Goal: Task Accomplishment & Management: Use online tool/utility

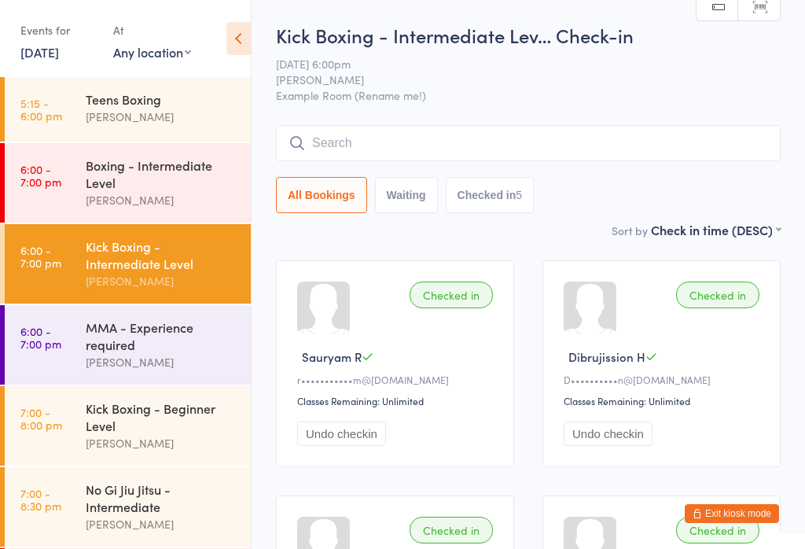
scroll to position [81, 0]
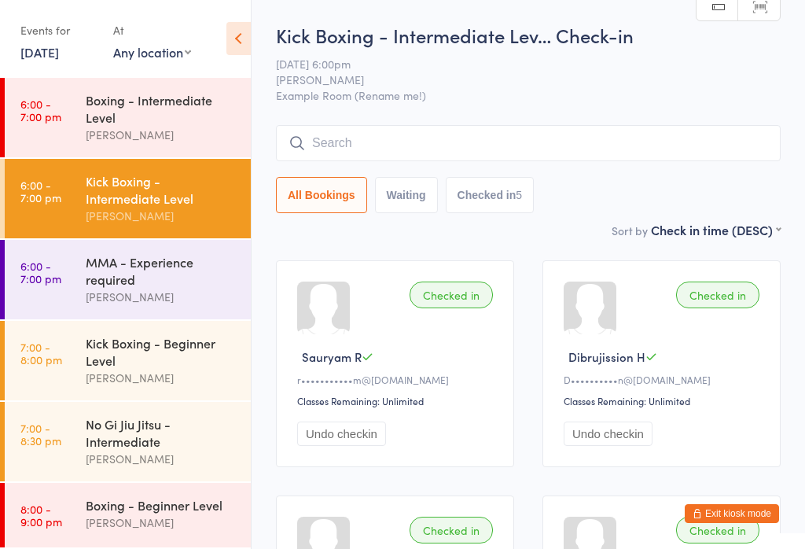
click at [158, 457] on div "[PERSON_NAME]" at bounding box center [162, 459] width 152 height 18
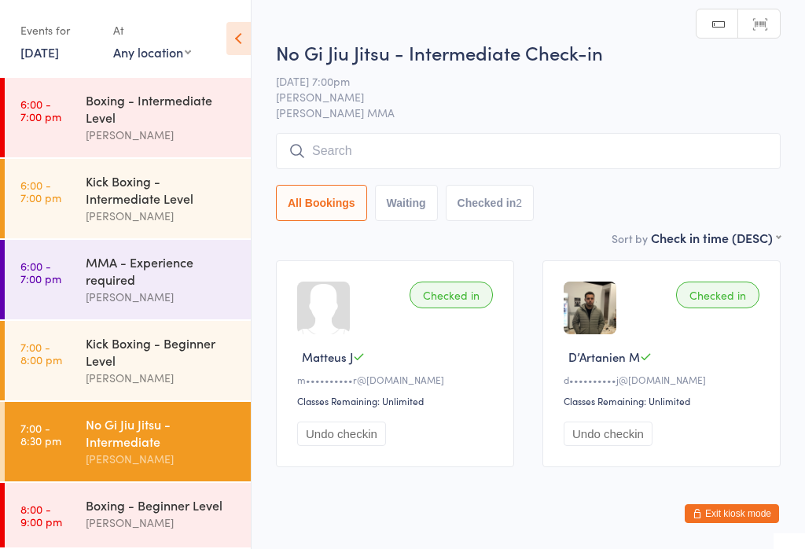
click at [438, 155] on input "search" at bounding box center [528, 151] width 505 height 36
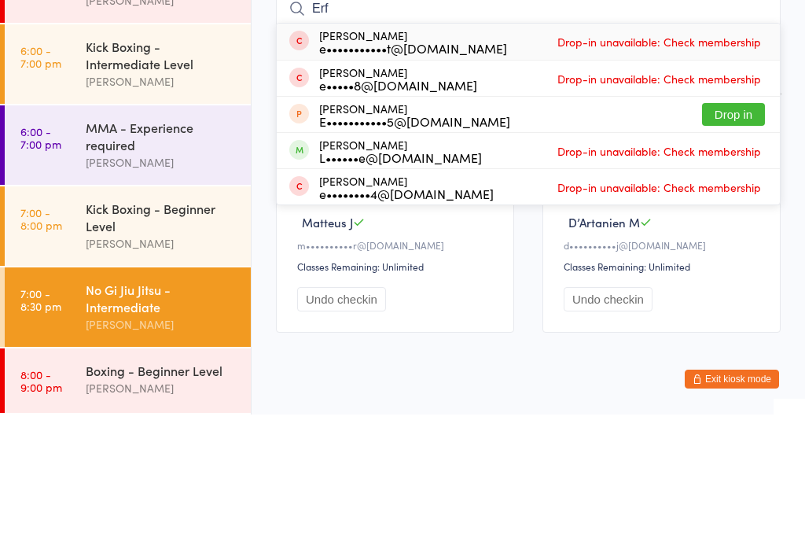
scroll to position [37, 0]
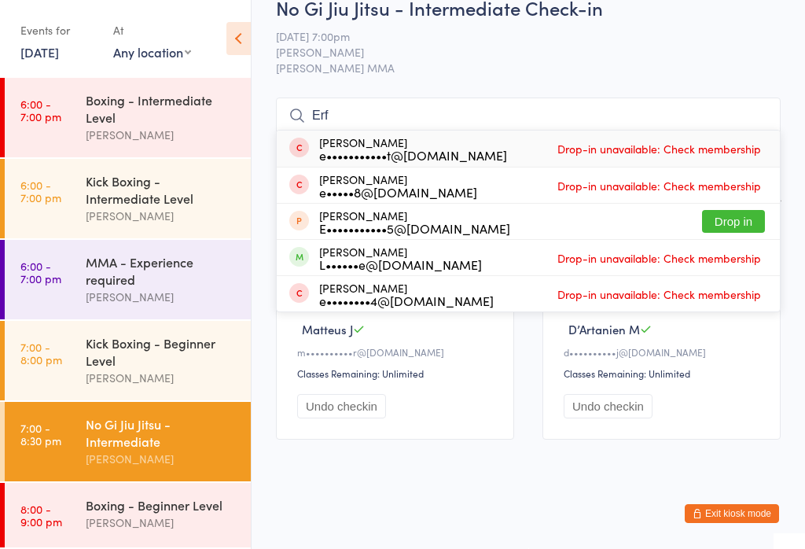
click at [403, 110] on input "Erf" at bounding box center [528, 115] width 505 height 36
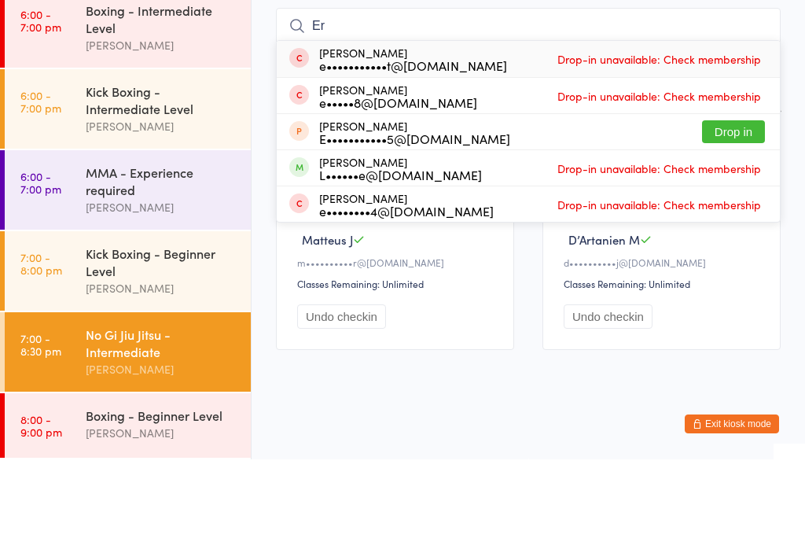
type input "E"
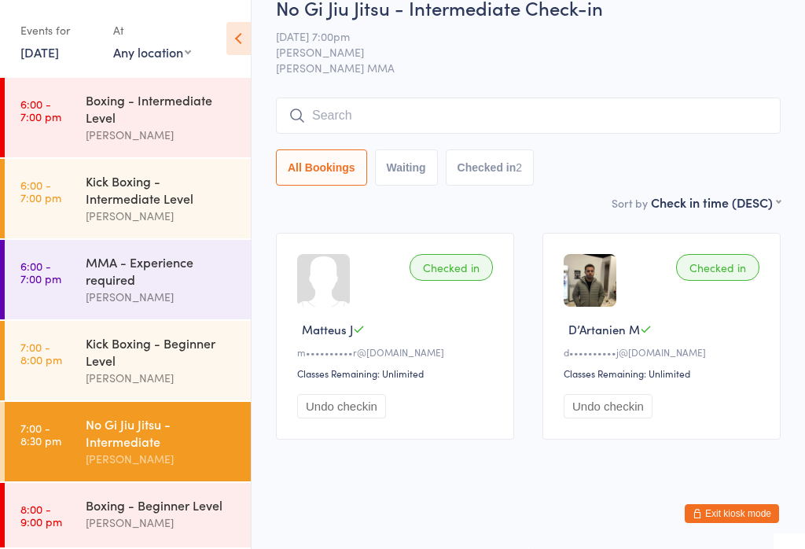
click at [158, 352] on div "Kick Boxing - Beginner Level" at bounding box center [162, 351] width 152 height 35
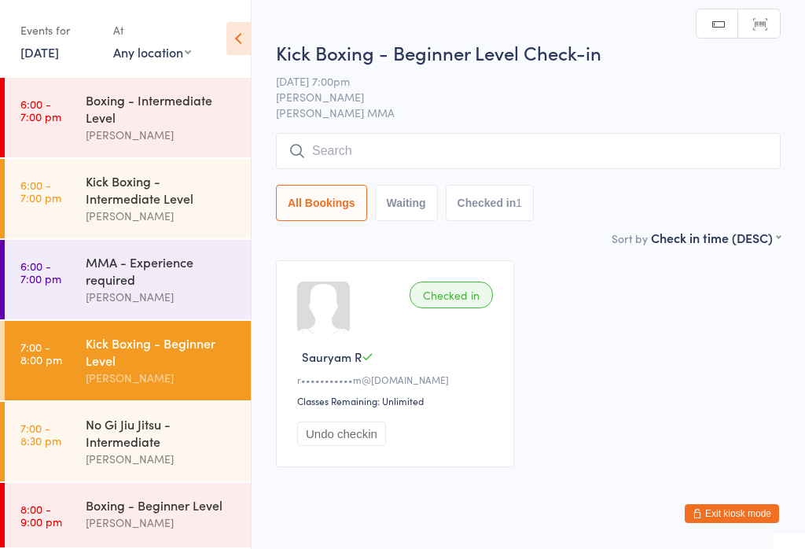
click at [463, 161] on input "search" at bounding box center [528, 151] width 505 height 36
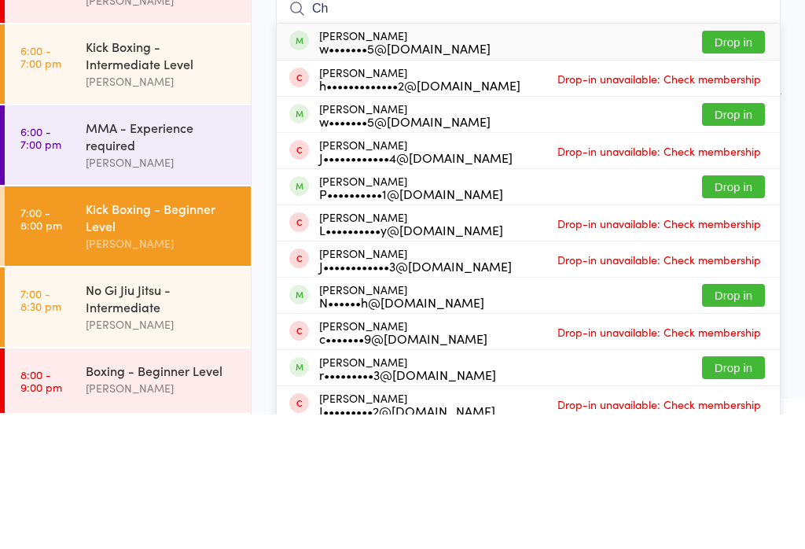
type input "C"
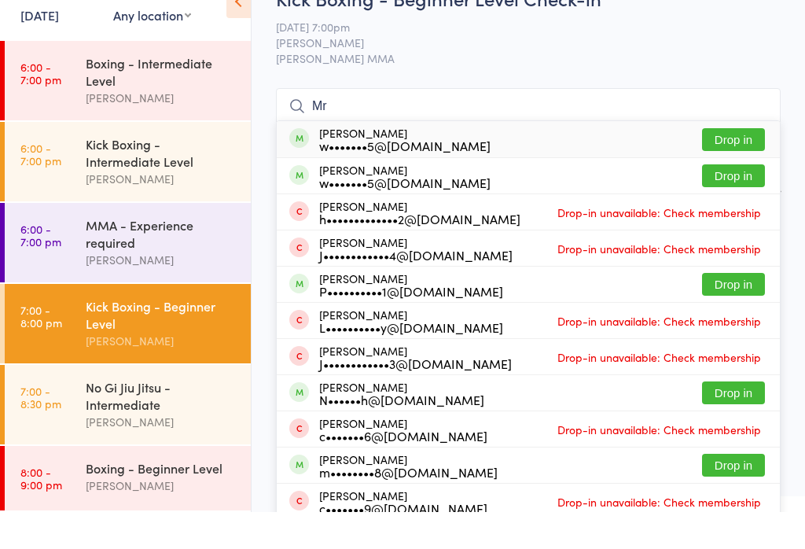
type input "M"
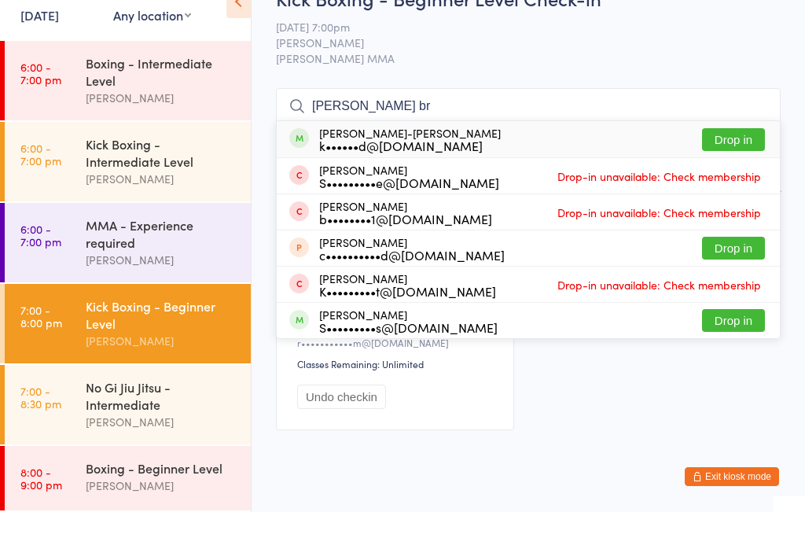
type input "[PERSON_NAME] br"
click at [733, 165] on button "Drop in" at bounding box center [733, 176] width 63 height 23
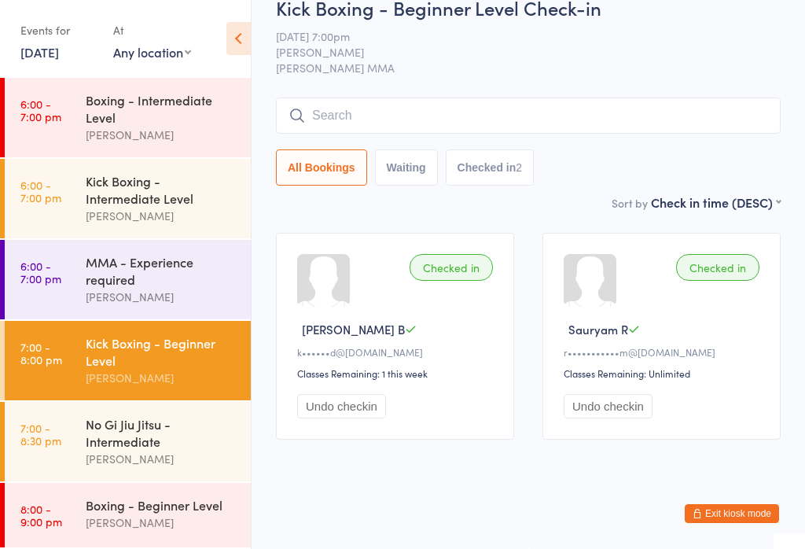
click at [141, 410] on div "No Gi Jiu Jitsu - Intermediate [PERSON_NAME]" at bounding box center [168, 441] width 165 height 79
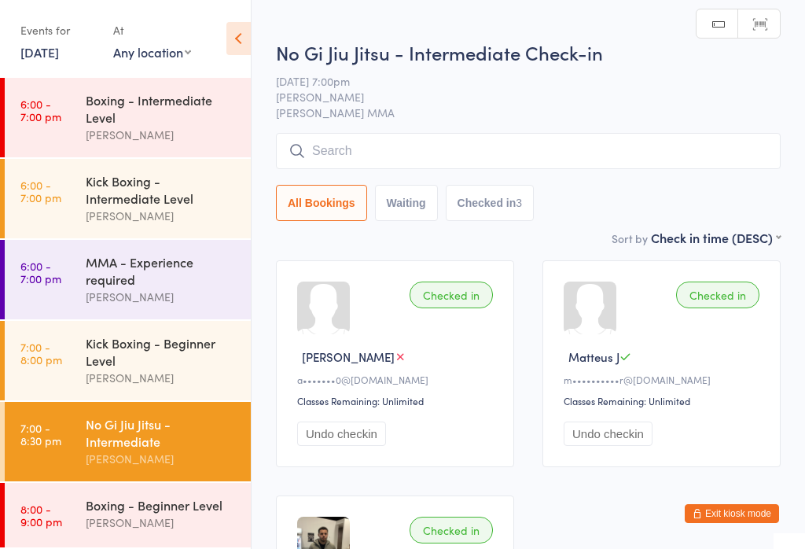
click at [412, 128] on div "No Gi Jiu Jitsu - Intermediate Check-in [DATE] 7:00pm [PERSON_NAME] MMA Manual …" at bounding box center [528, 133] width 505 height 189
click at [347, 156] on input "search" at bounding box center [528, 151] width 505 height 36
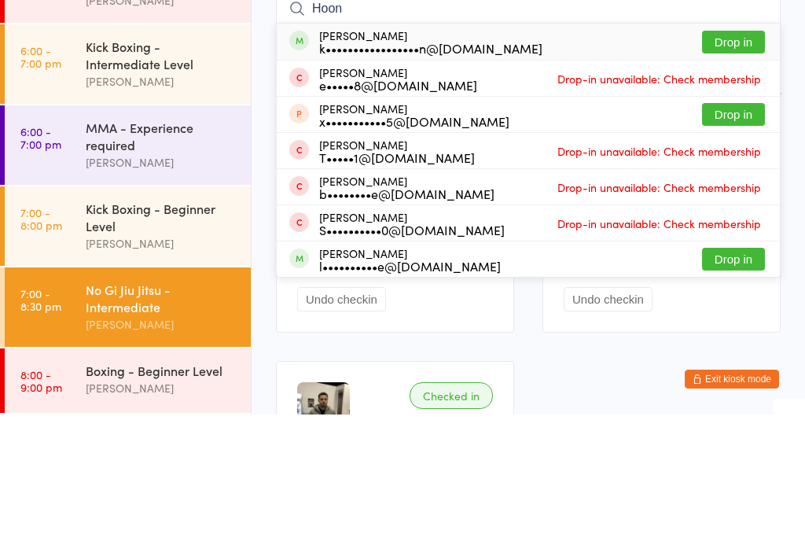
type input "Hoon"
click at [728, 165] on button "Drop in" at bounding box center [733, 176] width 63 height 23
